Goal: Information Seeking & Learning: Learn about a topic

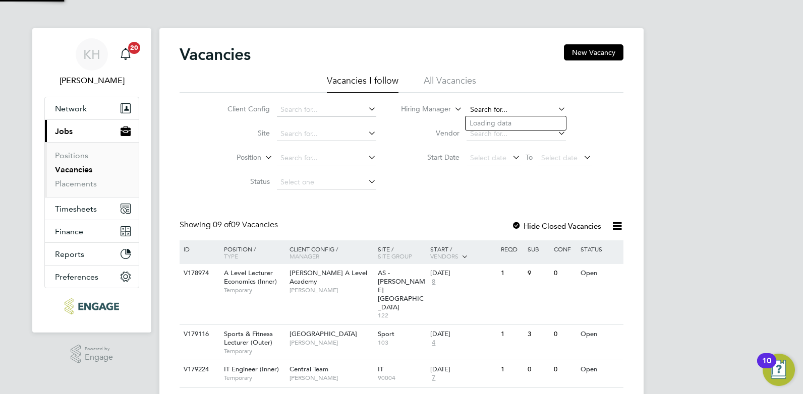
click at [498, 115] on input at bounding box center [515, 110] width 99 height 14
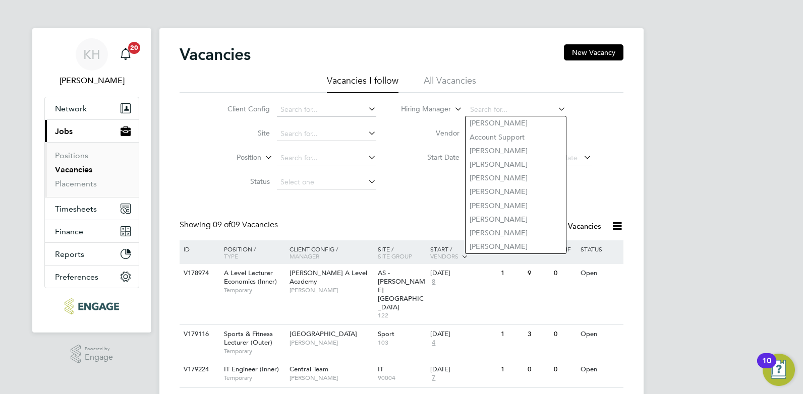
click at [422, 79] on ul "Vacancies I follow All Vacancies" at bounding box center [401, 84] width 444 height 18
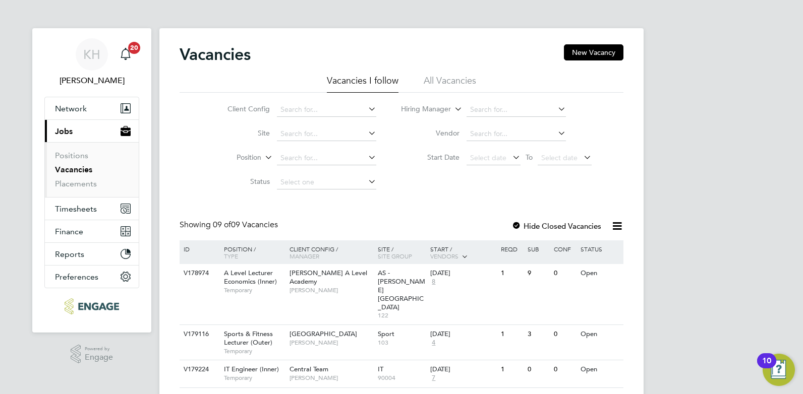
click at [460, 79] on li "All Vacancies" at bounding box center [449, 84] width 52 height 18
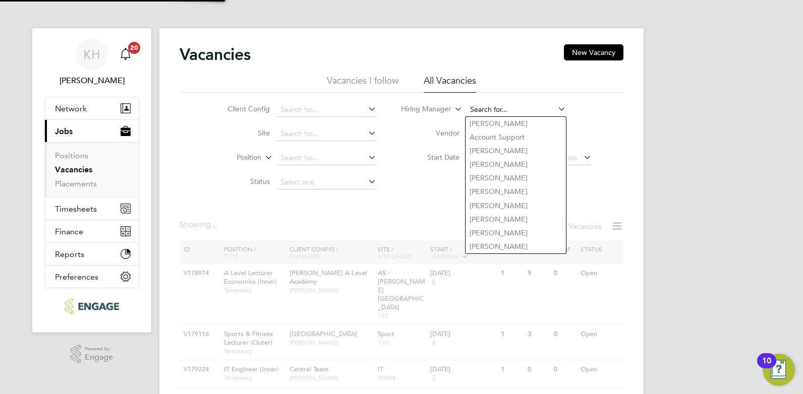
click at [487, 108] on input at bounding box center [515, 110] width 99 height 14
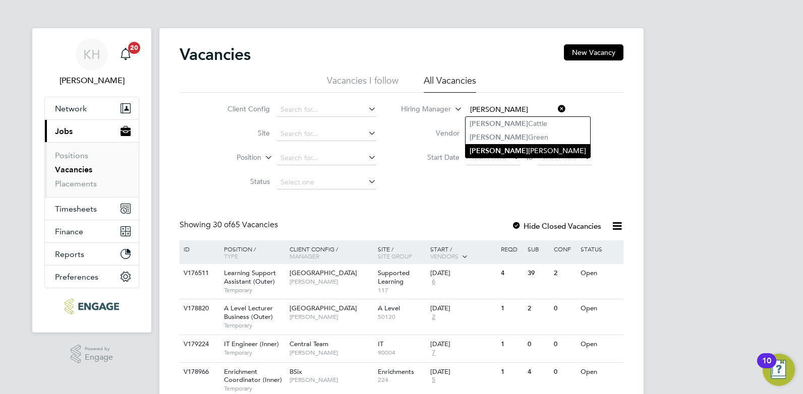
click at [490, 148] on li "Kerry Baker" at bounding box center [527, 151] width 125 height 14
type input "Kerry Baker"
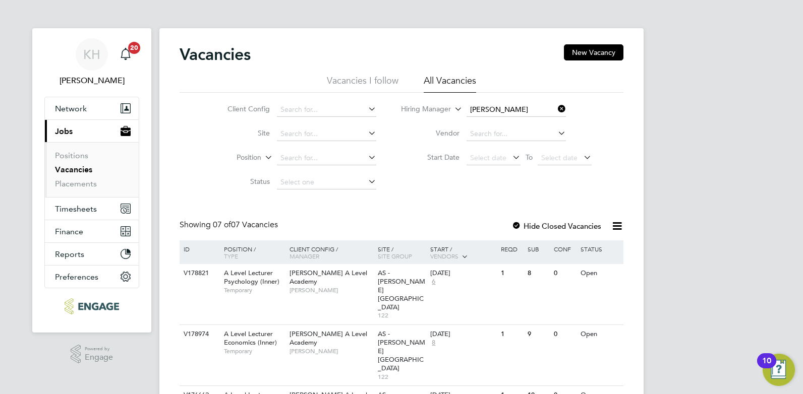
click at [556, 109] on icon at bounding box center [556, 109] width 0 height 14
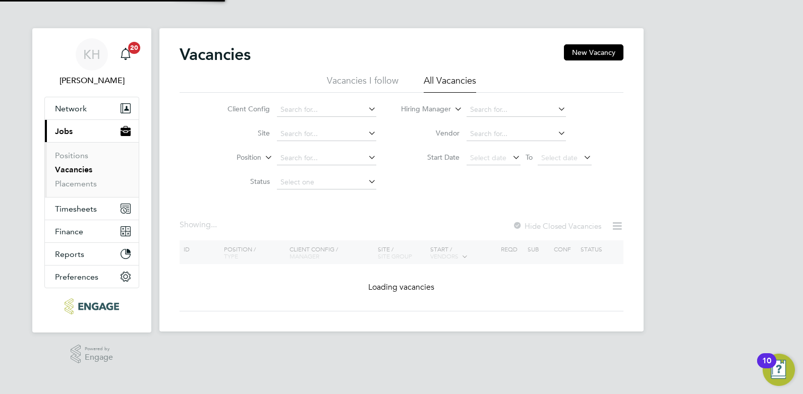
click at [452, 81] on li "All Vacancies" at bounding box center [449, 84] width 52 height 18
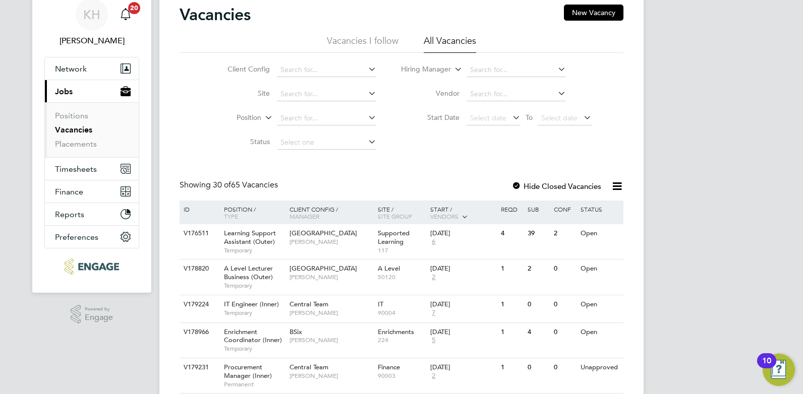
scroll to position [101, 0]
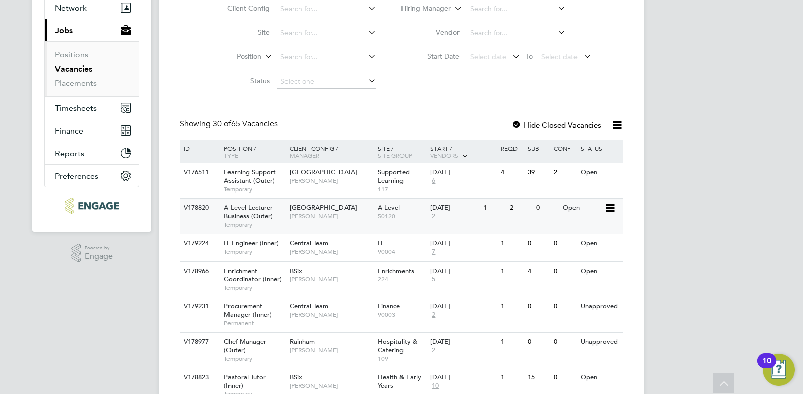
click at [365, 216] on div "Havering Sixth Form Campus Colleen Marshall" at bounding box center [331, 212] width 88 height 26
click at [370, 252] on span "Georgina Creighton" at bounding box center [330, 252] width 83 height 8
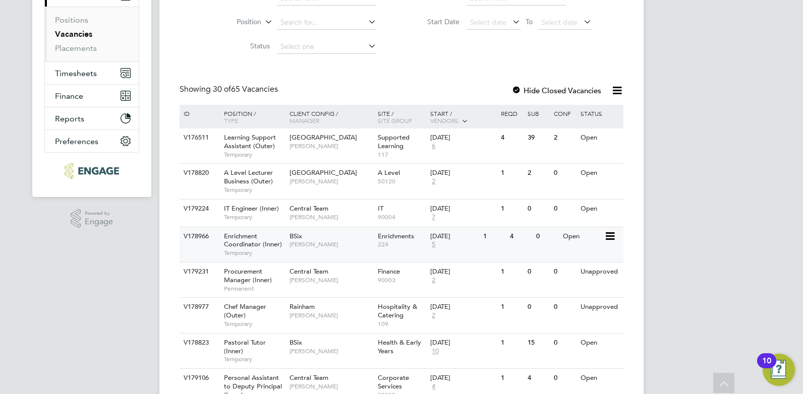
scroll to position [202, 0]
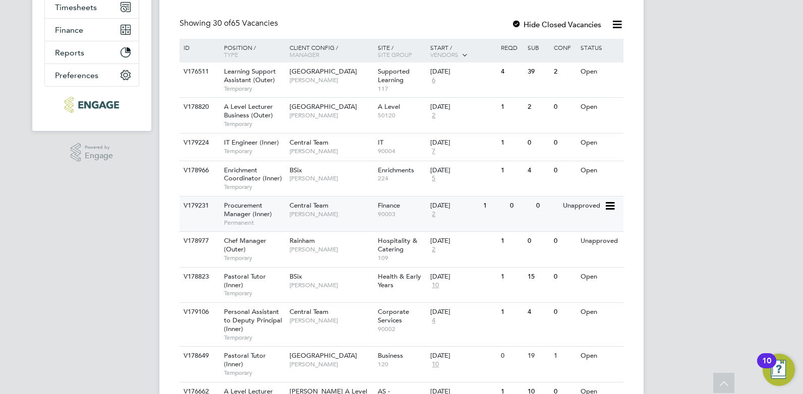
click at [322, 211] on span "Jamie Stroud" at bounding box center [330, 214] width 83 height 8
click at [368, 253] on span "Giuliana Baldan" at bounding box center [330, 249] width 83 height 8
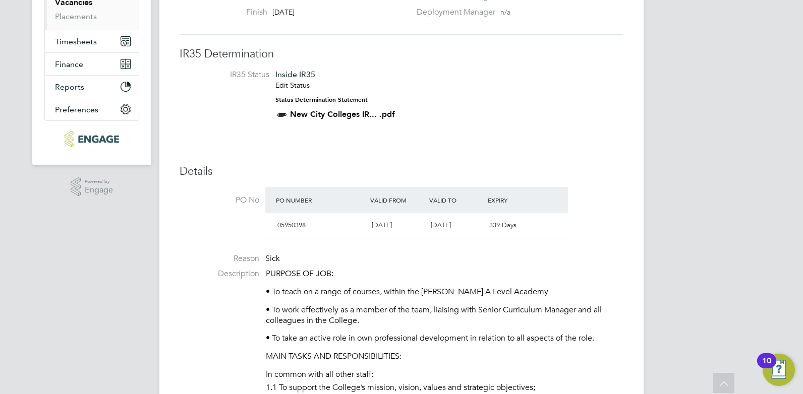
scroll to position [180, 0]
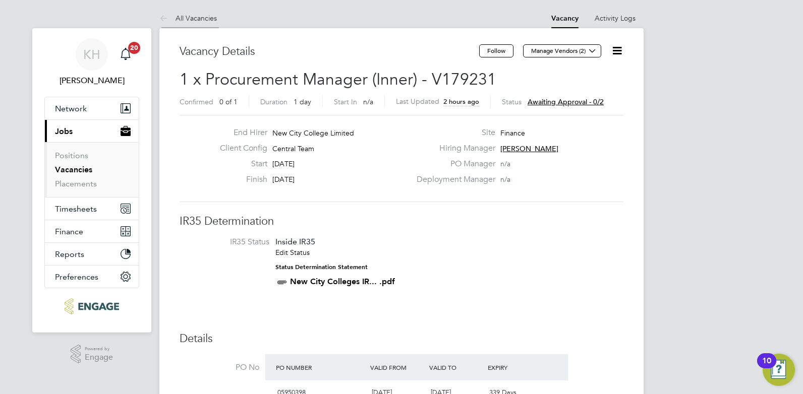
click at [209, 11] on li "All Vacancies" at bounding box center [187, 18] width 57 height 20
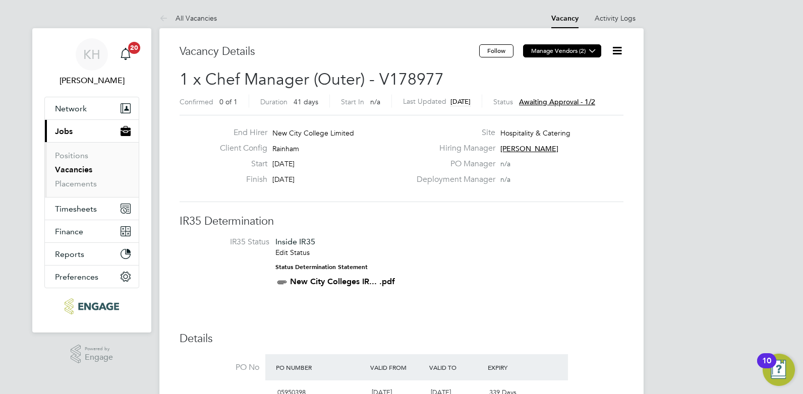
click at [591, 52] on icon at bounding box center [592, 51] width 8 height 8
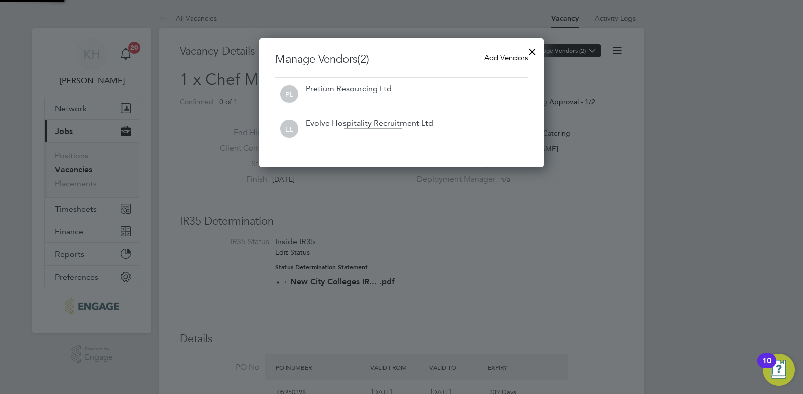
scroll to position [129, 285]
click at [533, 50] on div at bounding box center [532, 49] width 18 height 18
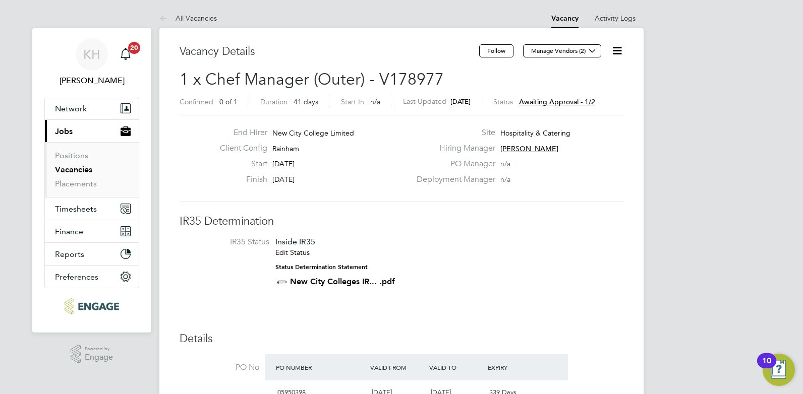
click at [583, 105] on span "Awaiting approval - 1/2" at bounding box center [557, 101] width 76 height 9
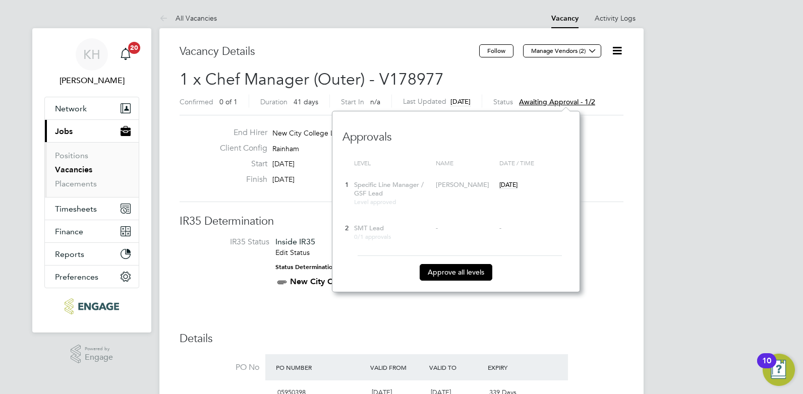
scroll to position [181, 248]
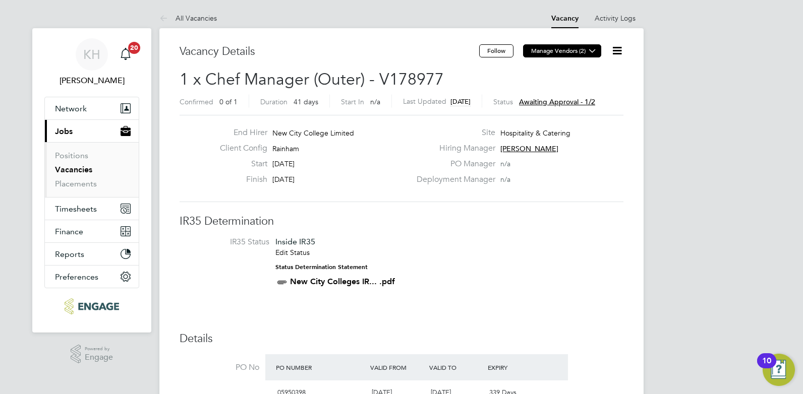
click at [536, 55] on button "Manage Vendors (2)" at bounding box center [562, 50] width 78 height 13
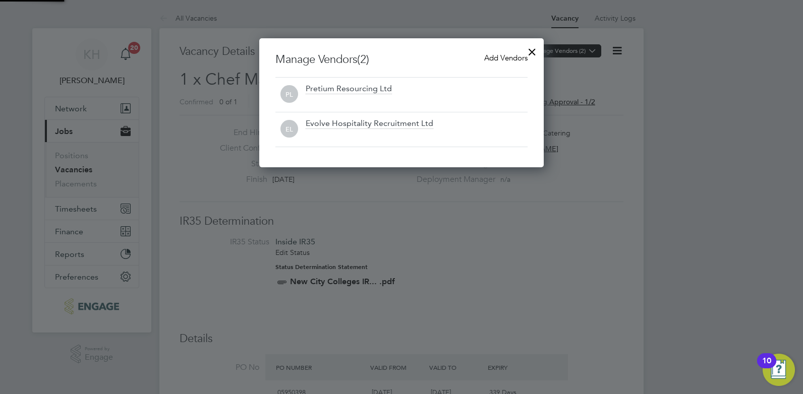
scroll to position [129, 285]
click at [535, 51] on div at bounding box center [532, 49] width 18 height 18
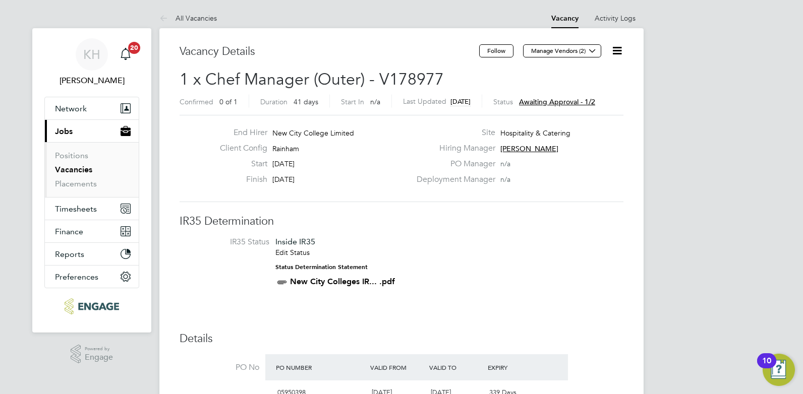
click at [200, 17] on link "All Vacancies" at bounding box center [187, 18] width 57 height 9
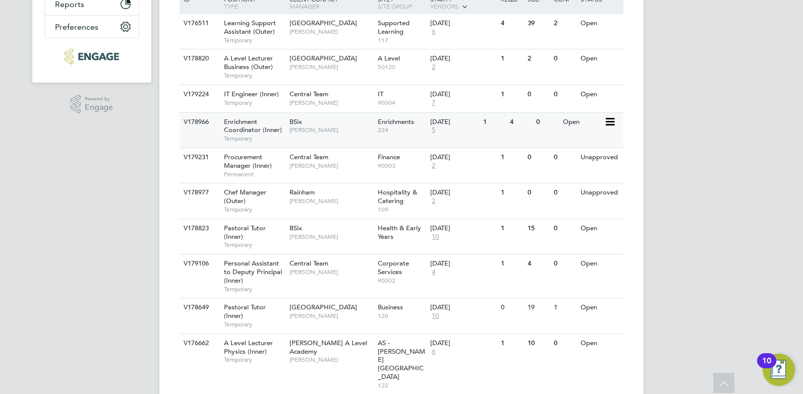
scroll to position [252, 0]
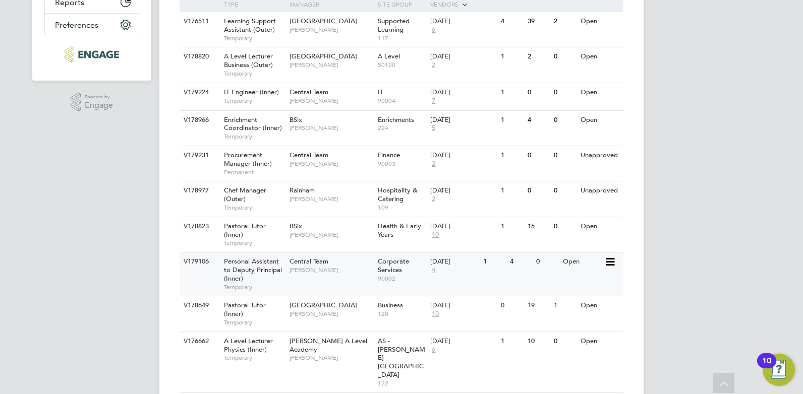
click at [303, 273] on span "Jacqueline Mitchell" at bounding box center [330, 270] width 83 height 8
